Goal: Transaction & Acquisition: Purchase product/service

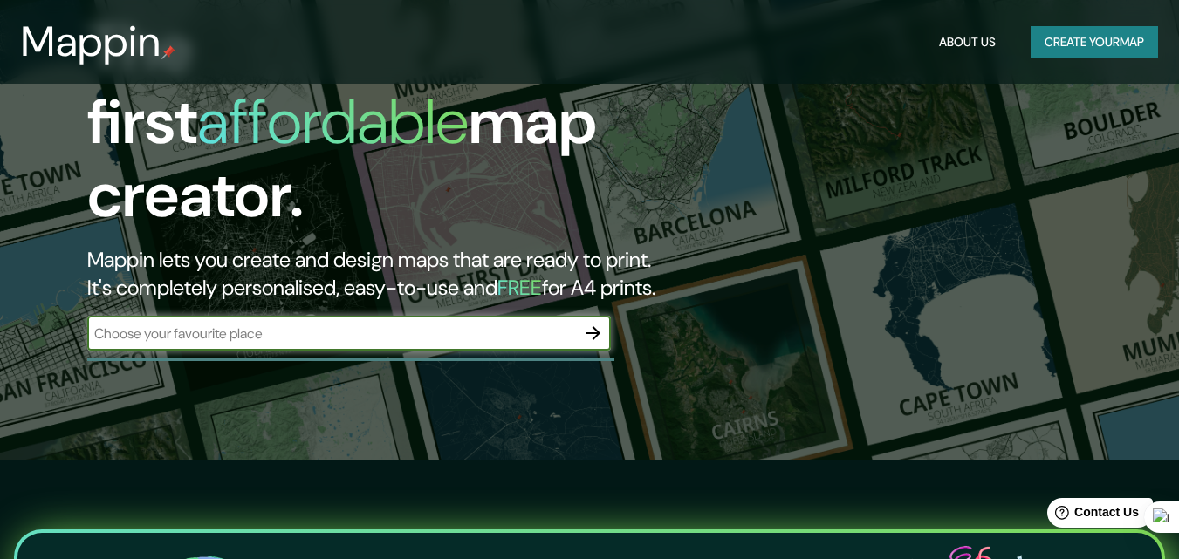
scroll to position [87, 0]
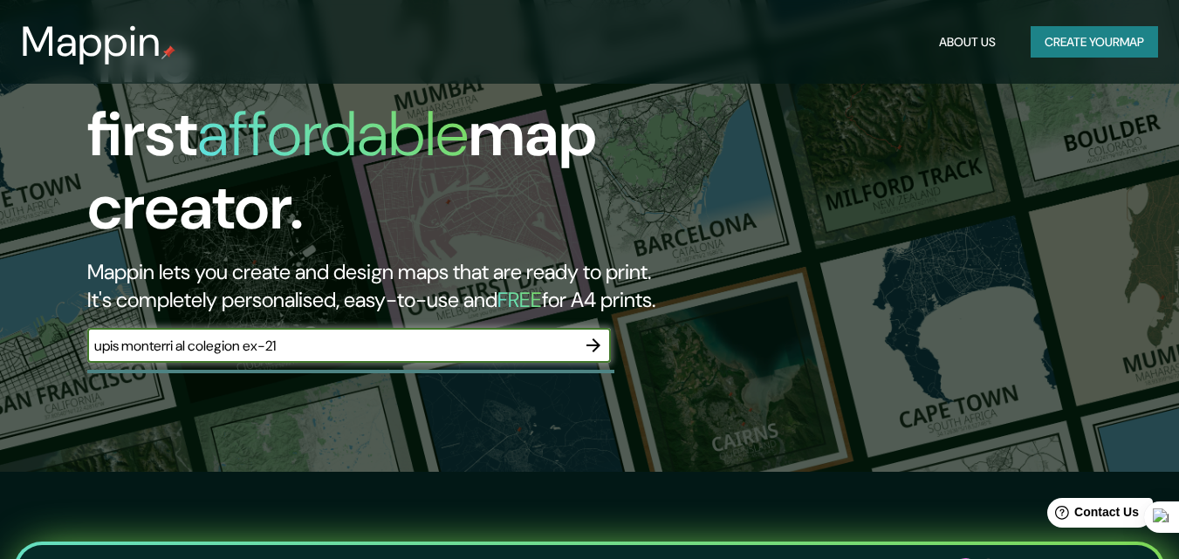
type input "upis monterri al colegion ex-21"
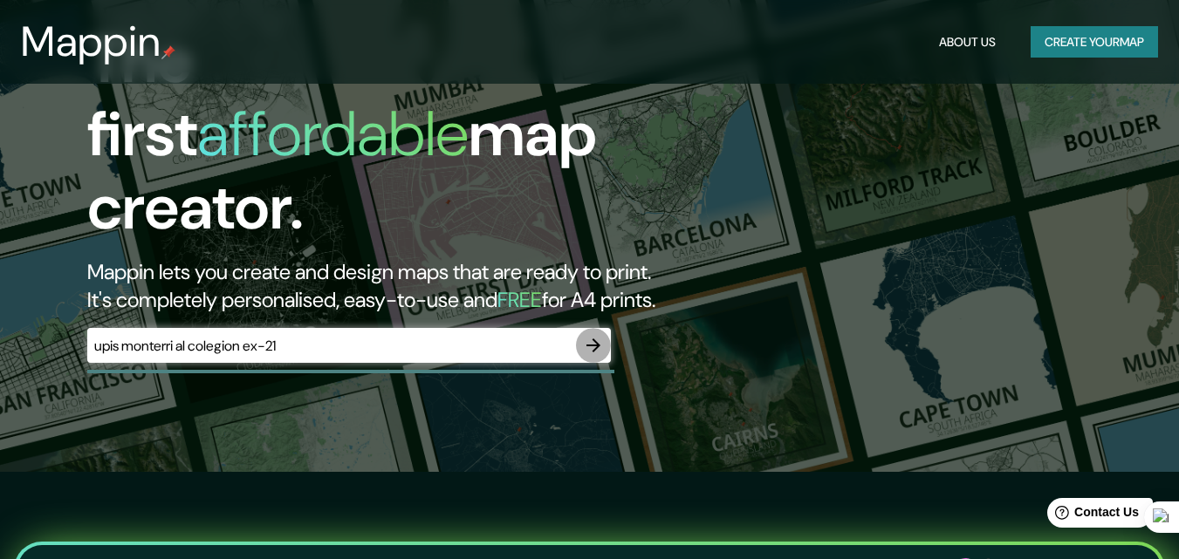
click at [597, 335] on icon "button" at bounding box center [593, 345] width 21 height 21
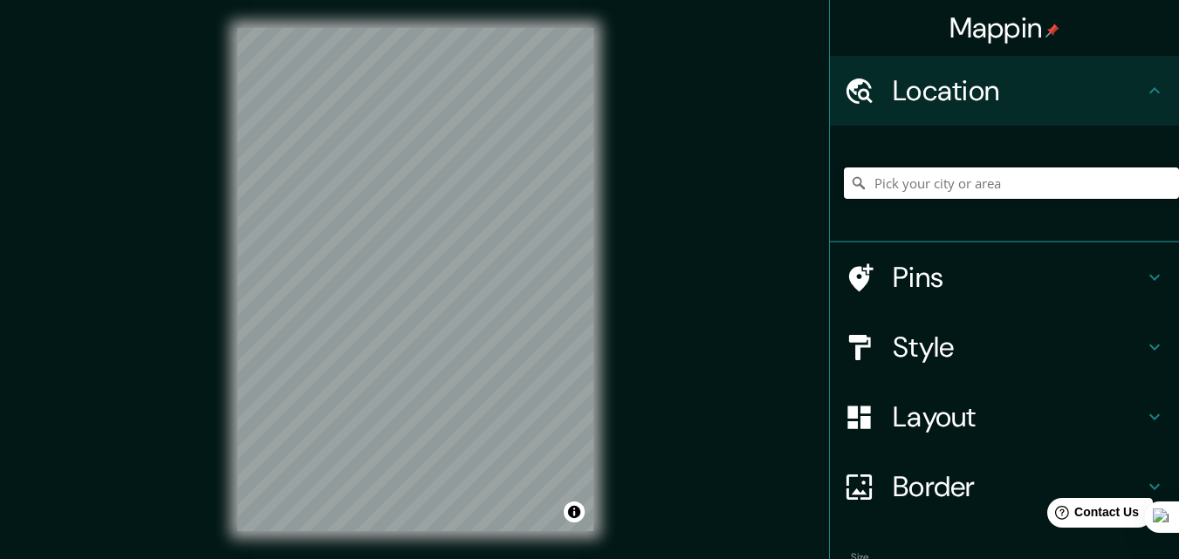
click at [1058, 196] on input "Pick your city or area" at bounding box center [1011, 183] width 335 height 31
click at [924, 177] on input "Monterrico, [GEOGRAPHIC_DATA], [GEOGRAPHIC_DATA][PERSON_NAME] 3780000, [GEOGRAP…" at bounding box center [1011, 183] width 335 height 31
click at [944, 183] on input "Monterrico, [GEOGRAPHIC_DATA], [GEOGRAPHIC_DATA][PERSON_NAME] 3780000, [GEOGRAP…" at bounding box center [1011, 183] width 335 height 31
click at [933, 182] on input "Monterrico, [GEOGRAPHIC_DATA], [GEOGRAPHIC_DATA][PERSON_NAME] 3780000, [GEOGRAP…" at bounding box center [1011, 183] width 335 height 31
type input "Monterrico Chillán, [GEOGRAPHIC_DATA][PERSON_NAME] 3780000, [GEOGRAPHIC_DATA]"
